Goal: Information Seeking & Learning: Learn about a topic

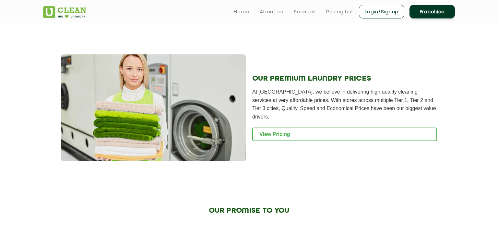
scroll to position [635, 0]
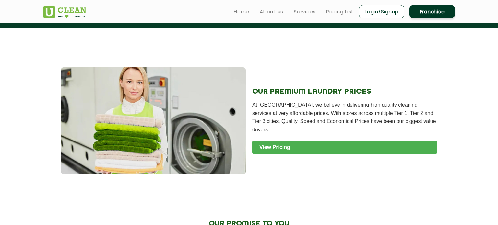
click at [270, 142] on link "View Pricing" at bounding box center [344, 148] width 185 height 14
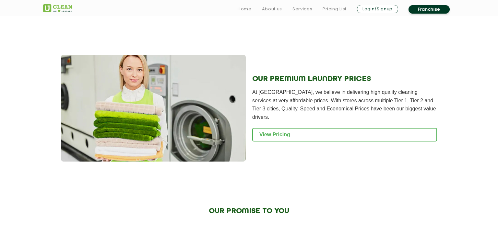
scroll to position [648, 0]
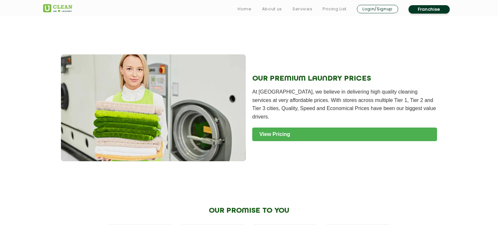
click at [396, 128] on link "View Pricing" at bounding box center [344, 135] width 185 height 14
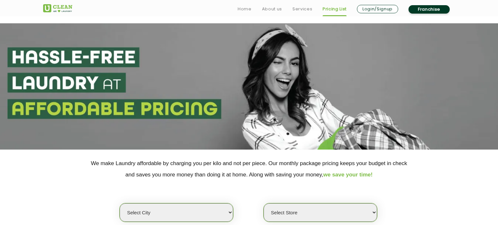
scroll to position [91, 0]
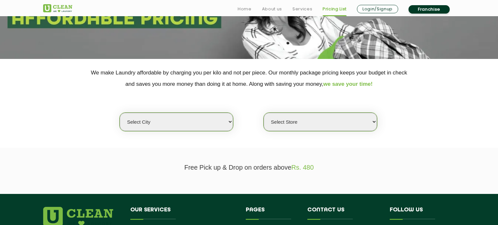
select select "5"
click at [120, 113] on select "Select city [GEOGRAPHIC_DATA] [GEOGRAPHIC_DATA] [GEOGRAPHIC_DATA] [GEOGRAPHIC_D…" at bounding box center [176, 122] width 113 height 18
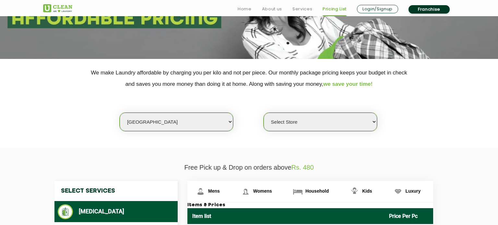
click at [275, 118] on select "Select Store UClean Narsingi UClean Nizampet UClean Sangareddy UClean Gachibowl…" at bounding box center [319, 122] width 113 height 18
click at [263, 113] on select "Select Store UClean Narsingi UClean Nizampet UClean Sangareddy UClean Gachibowl…" at bounding box center [319, 122] width 113 height 18
select select "619"
click at [425, 142] on section "We make Laundry affordable by charging you per kilo and not per piece. Our mont…" at bounding box center [249, 103] width 498 height 89
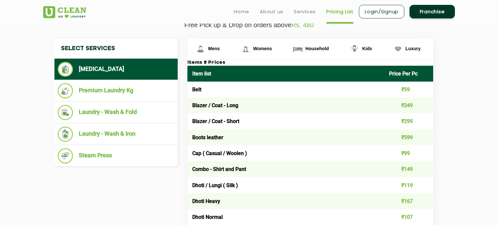
scroll to position [233, 0]
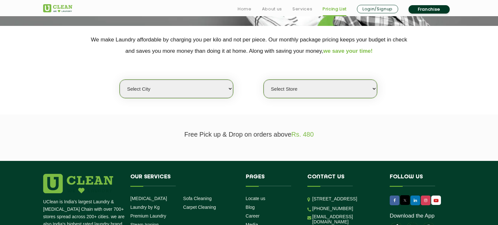
scroll to position [130, 0]
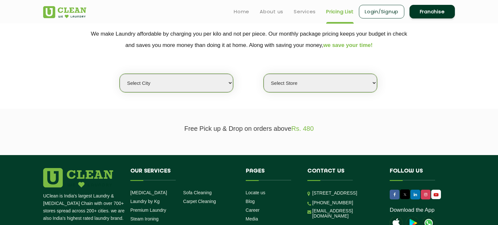
click at [221, 85] on select "Select city Aalo Abu Dhabi Agartala Agra Ahmedabad Akola Aligarh Alwar - UClean…" at bounding box center [176, 83] width 113 height 18
select select "5"
click at [120, 74] on select "Select city [GEOGRAPHIC_DATA] [GEOGRAPHIC_DATA] [GEOGRAPHIC_DATA] [GEOGRAPHIC_D…" at bounding box center [176, 83] width 113 height 18
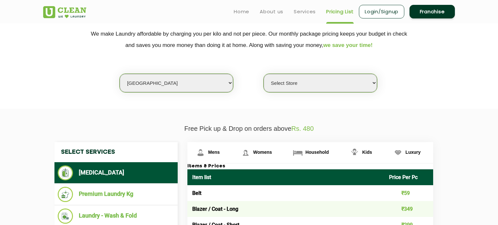
click at [272, 79] on select "Select Store UClean Narsingi UClean Nizampet UClean Sangareddy UClean Gachibowl…" at bounding box center [319, 83] width 113 height 18
click at [263, 74] on select "Select Store UClean Narsingi UClean Nizampet UClean Sangareddy UClean Gachibowl…" at bounding box center [319, 83] width 113 height 18
select select "619"
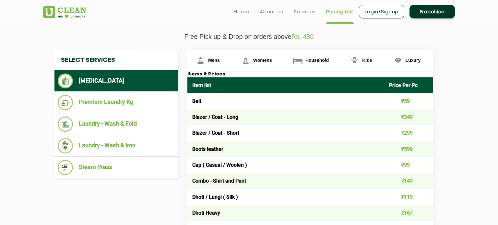
scroll to position [220, 0]
